Goal: Task Accomplishment & Management: Complete application form

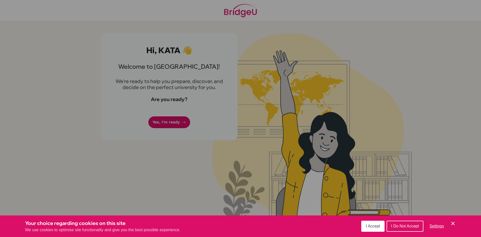
click at [380, 227] on button "I Accept" at bounding box center [372, 226] width 23 height 11
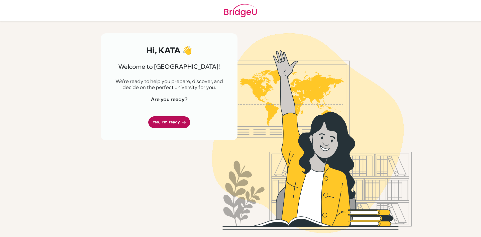
click at [158, 121] on link "Yes, I'm ready" at bounding box center [169, 122] width 42 height 12
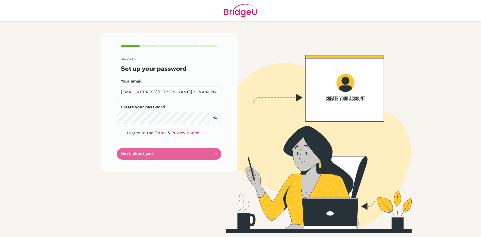
click at [217, 120] on button "button" at bounding box center [215, 118] width 13 height 12
click at [193, 151] on form "Step 1 of 5 Set up your password Your email kata.kordas@istanbulint.com Invalid…" at bounding box center [169, 108] width 97 height 102
click at [123, 134] on input "checkbox" at bounding box center [123, 133] width 4 height 4
checkbox input "true"
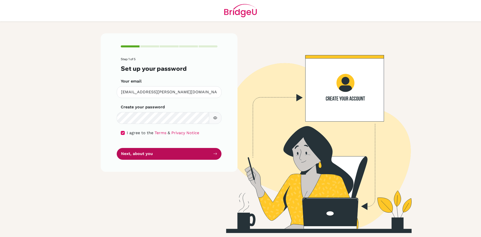
click at [139, 155] on button "Next, about you" at bounding box center [169, 154] width 105 height 12
